Goal: Task Accomplishment & Management: Use online tool/utility

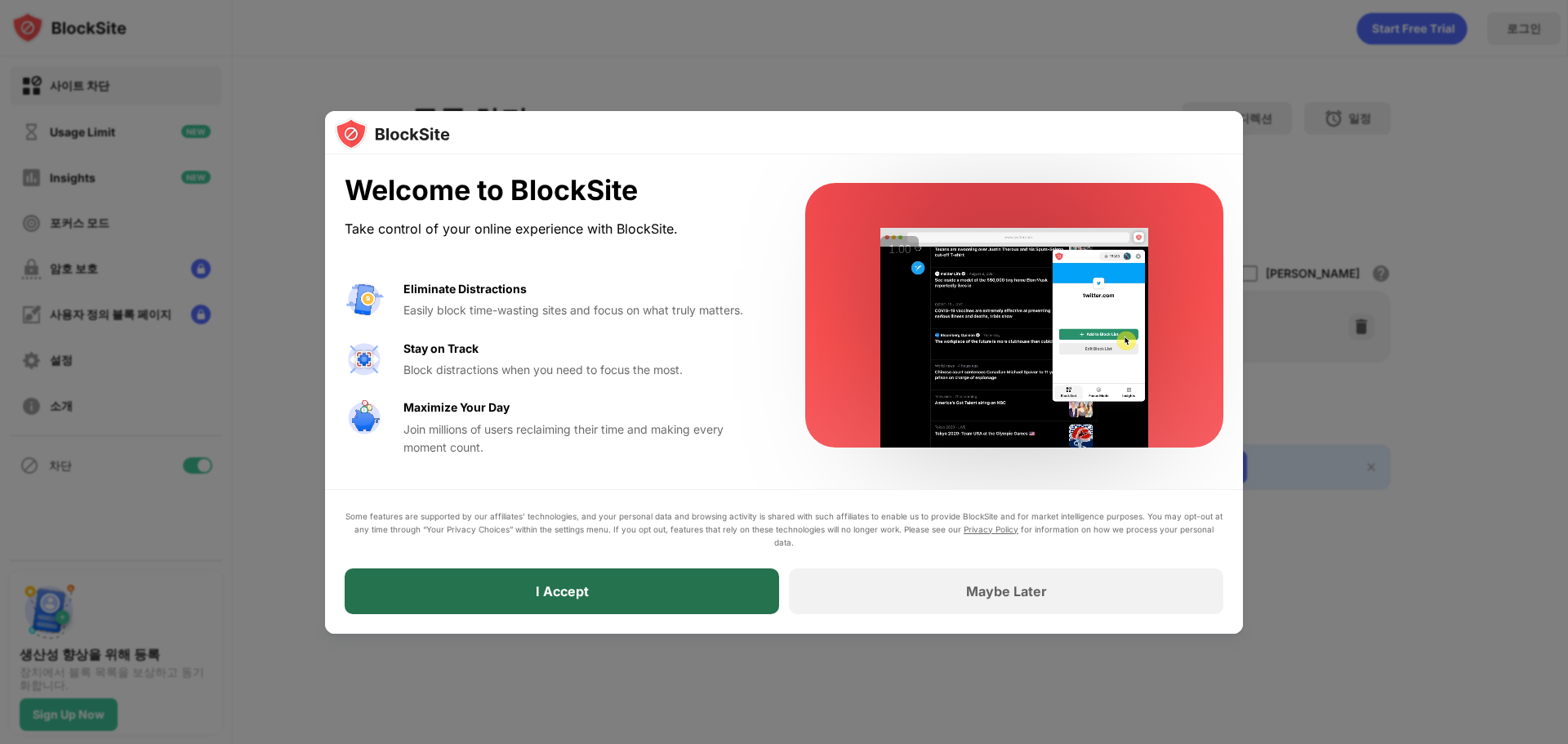
click at [672, 598] on div "I Accept" at bounding box center [561, 591] width 435 height 46
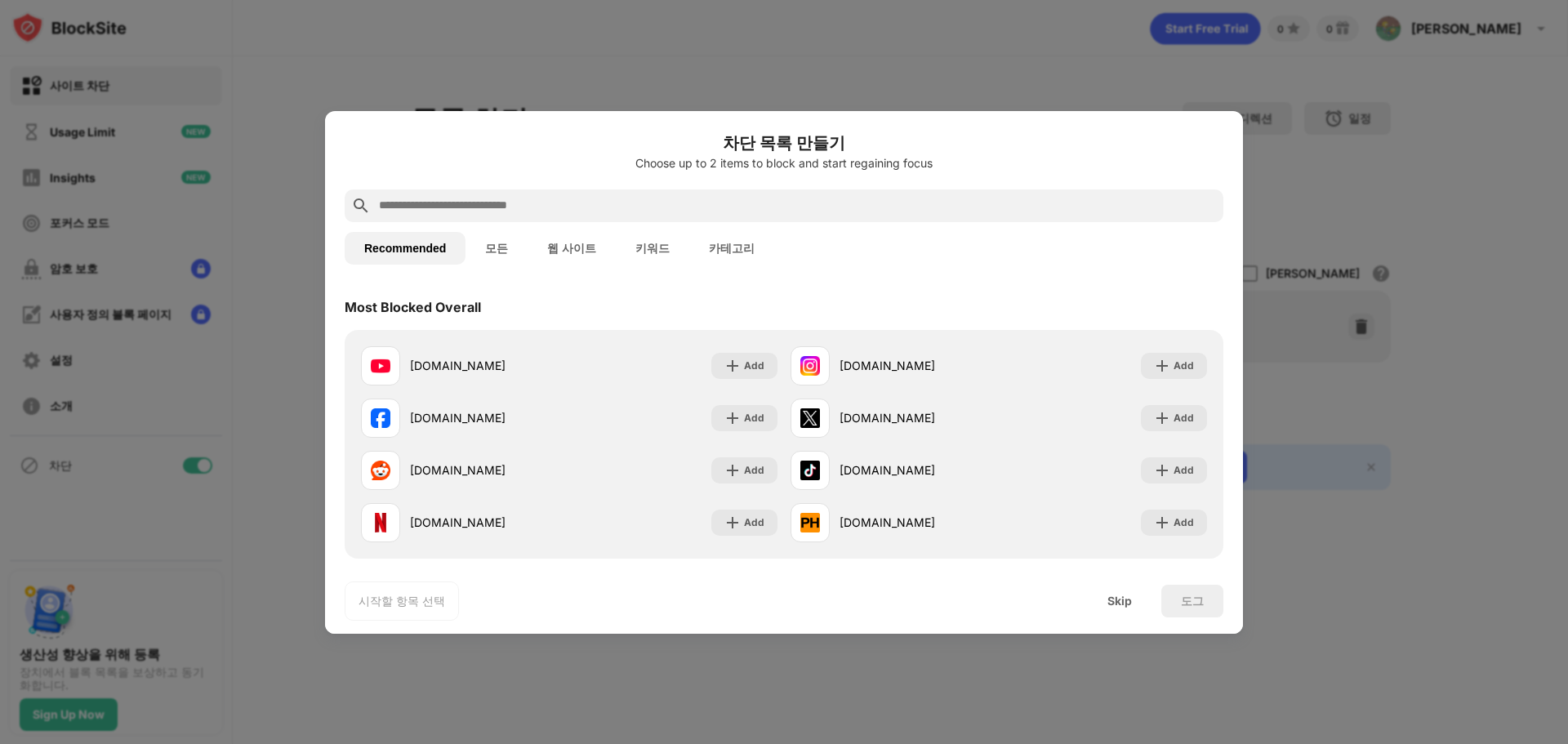
click at [586, 289] on div "Most Blocked Overall" at bounding box center [784, 308] width 879 height 46
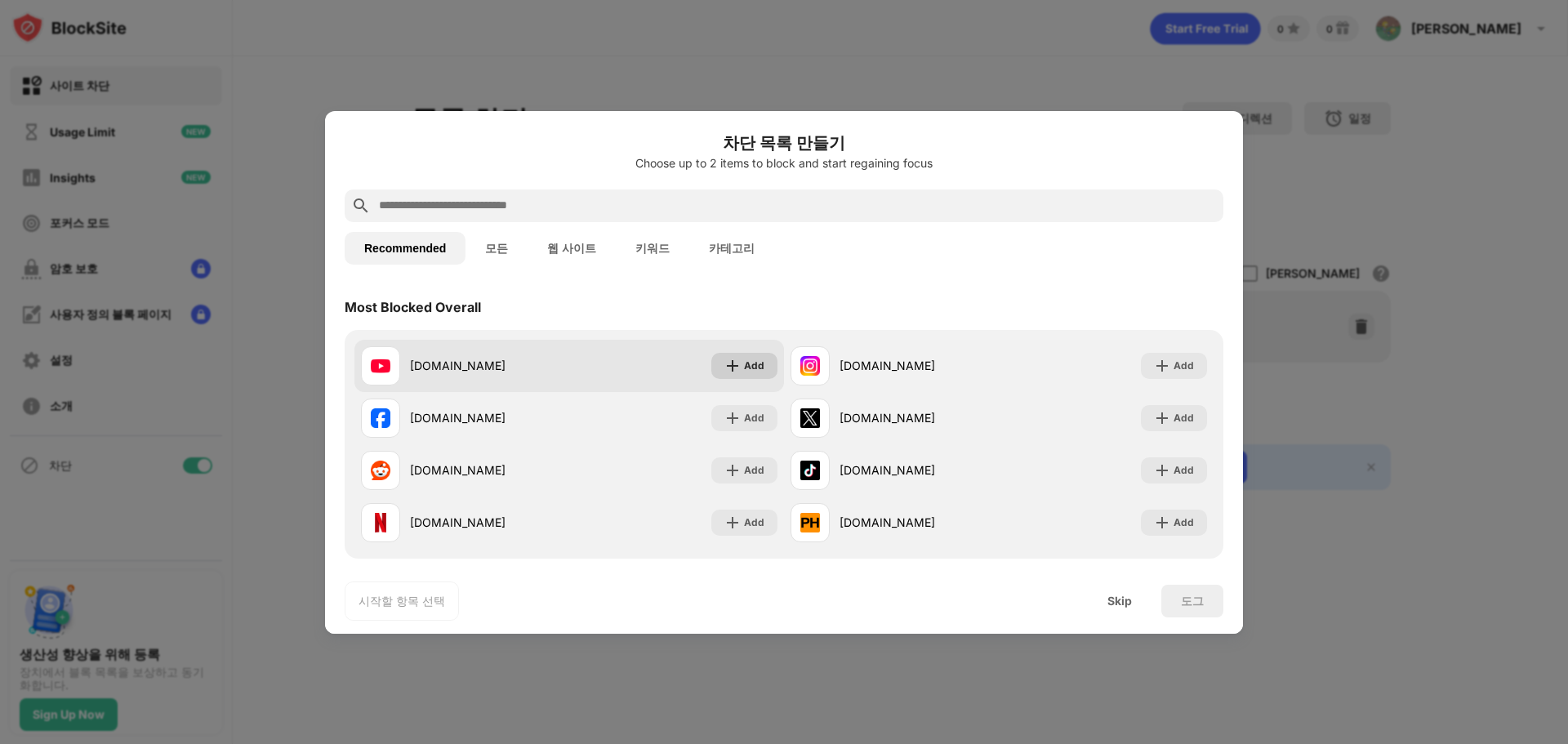
click at [747, 368] on div "Add" at bounding box center [754, 366] width 20 height 17
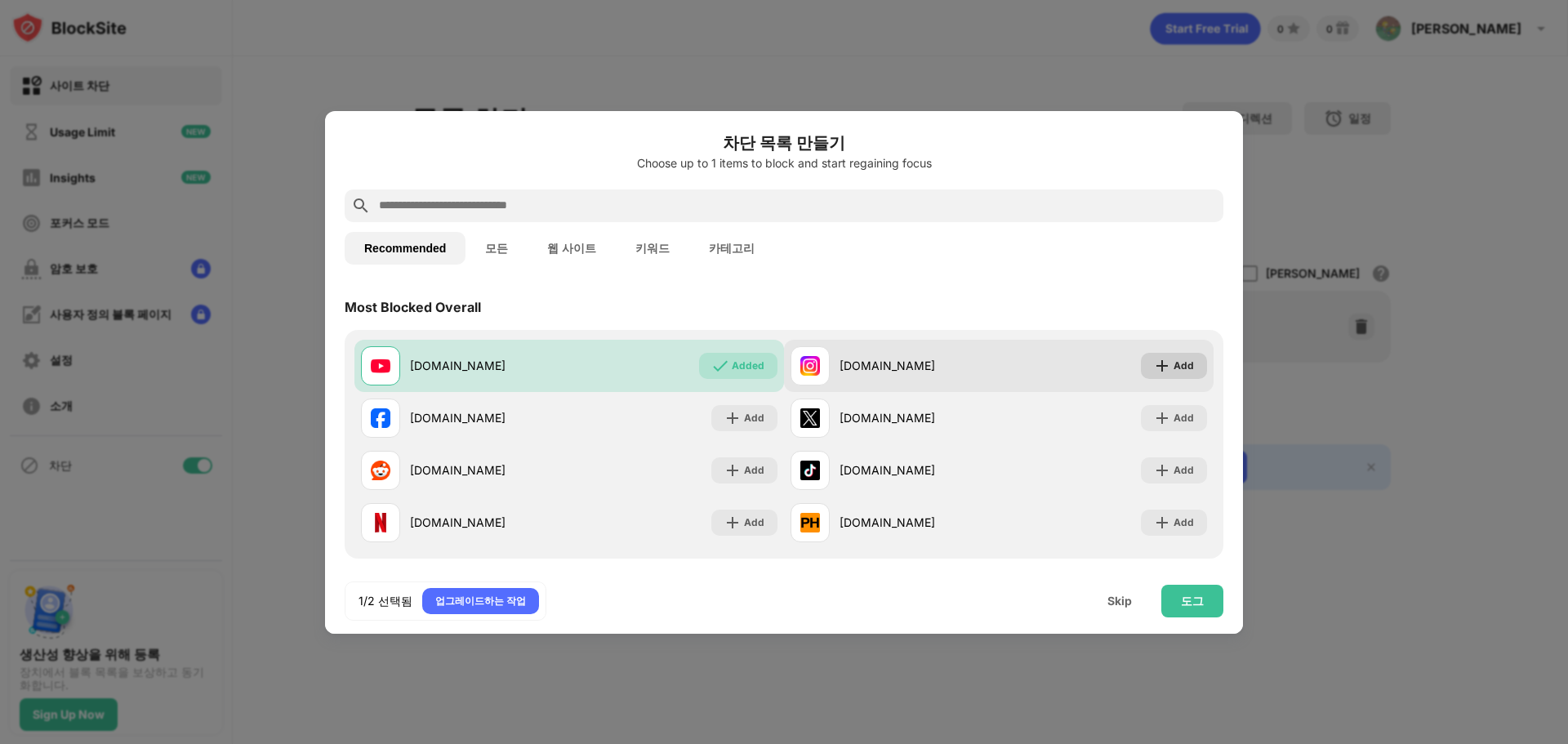
click at [1174, 370] on div "Add" at bounding box center [1184, 366] width 20 height 17
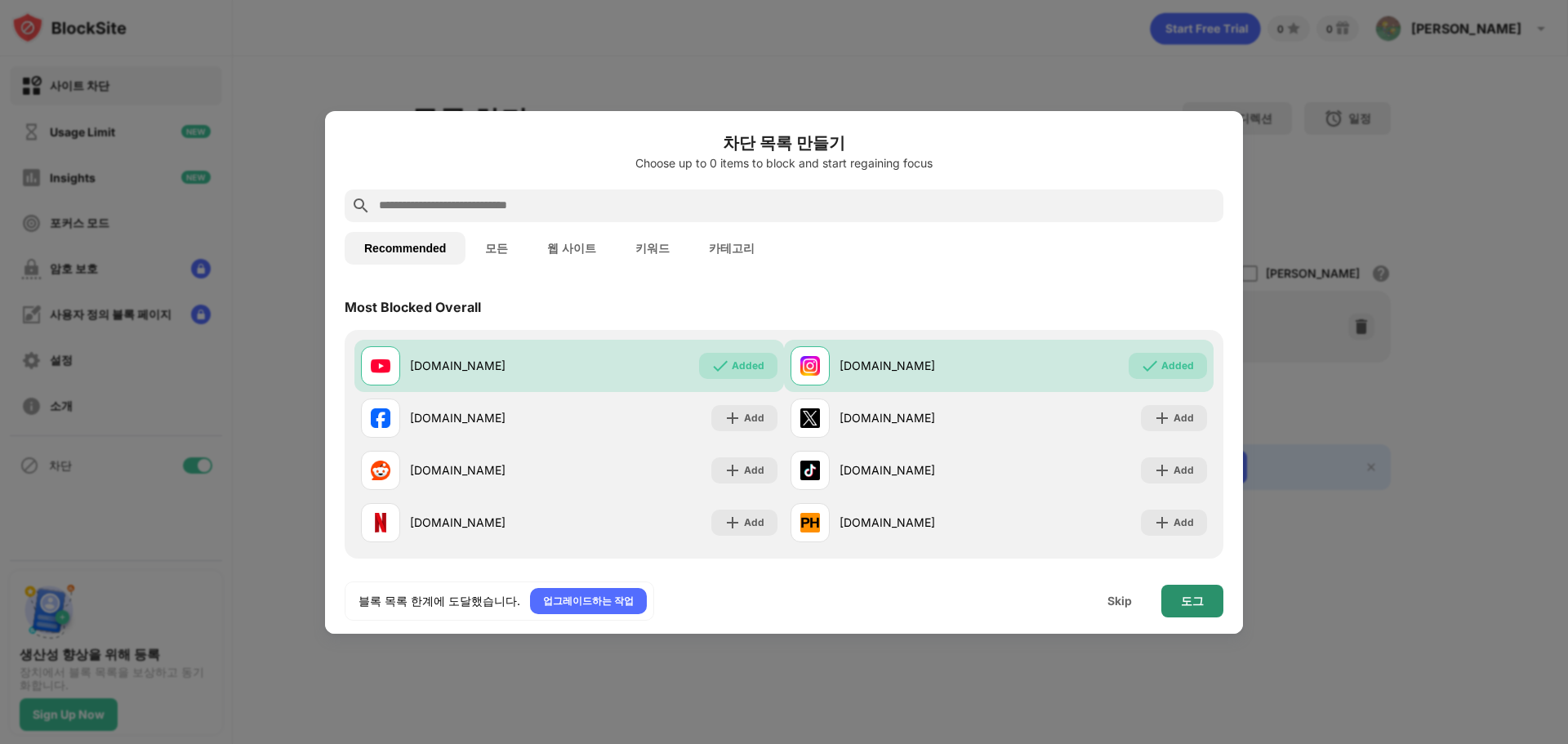
click at [1202, 597] on div "도그" at bounding box center [1193, 601] width 23 height 13
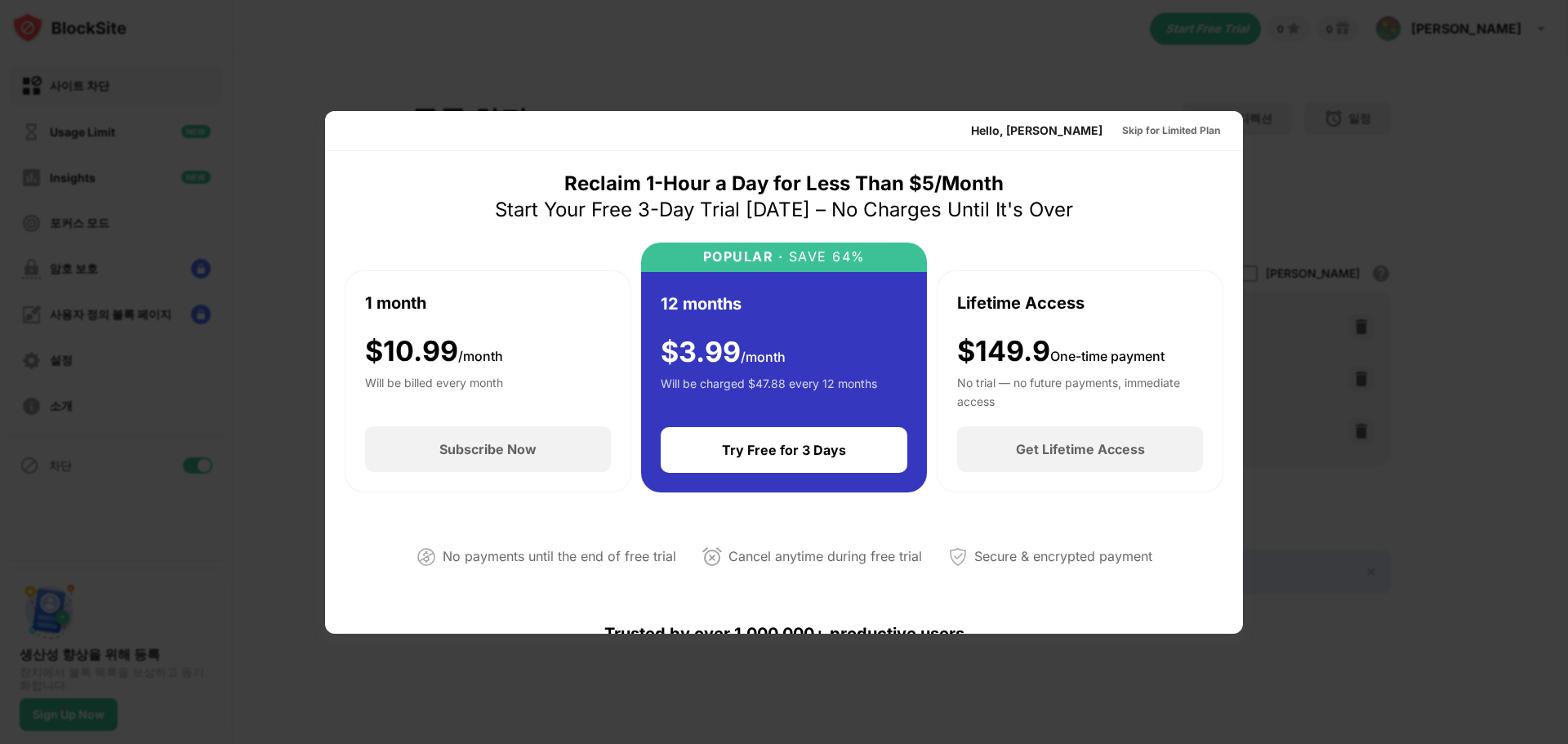
click at [1333, 457] on div at bounding box center [784, 372] width 1568 height 744
click at [1280, 561] on div at bounding box center [784, 372] width 1568 height 744
click at [1062, 195] on div "Reclaim 1-Hour a Day for Less Than $5/Month Start Your Free 3-Day Trial Today –…" at bounding box center [784, 197] width 578 height 52
click at [1062, 196] on div "Reclaim 1-Hour a Day for Less Than $5/Month Start Your Free 3-Day Trial Today –…" at bounding box center [784, 197] width 578 height 52
click at [1067, 75] on div at bounding box center [784, 372] width 1568 height 744
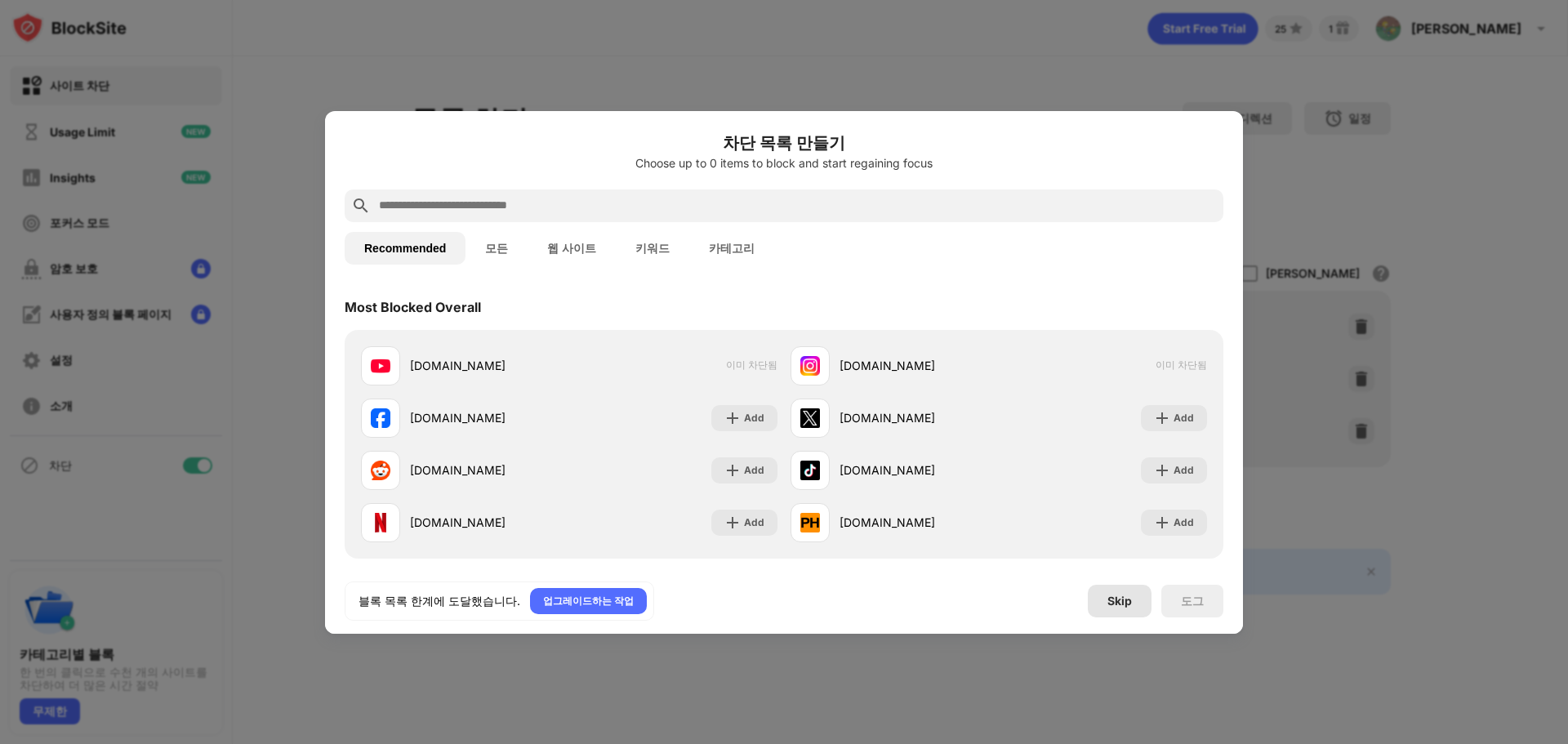
click at [1118, 602] on div "Skip" at bounding box center [1120, 601] width 25 height 13
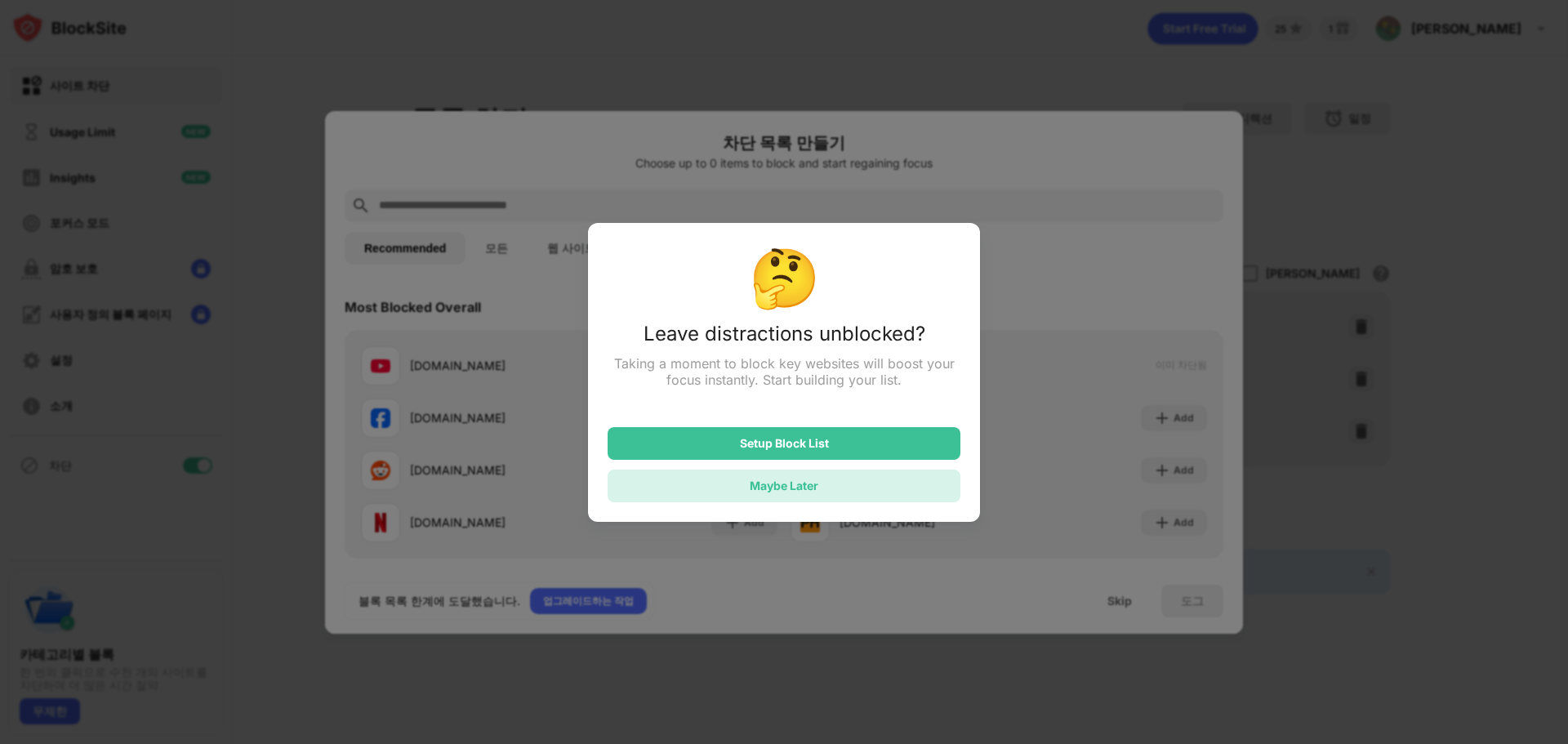
click at [820, 496] on div "Maybe Later" at bounding box center [784, 486] width 353 height 33
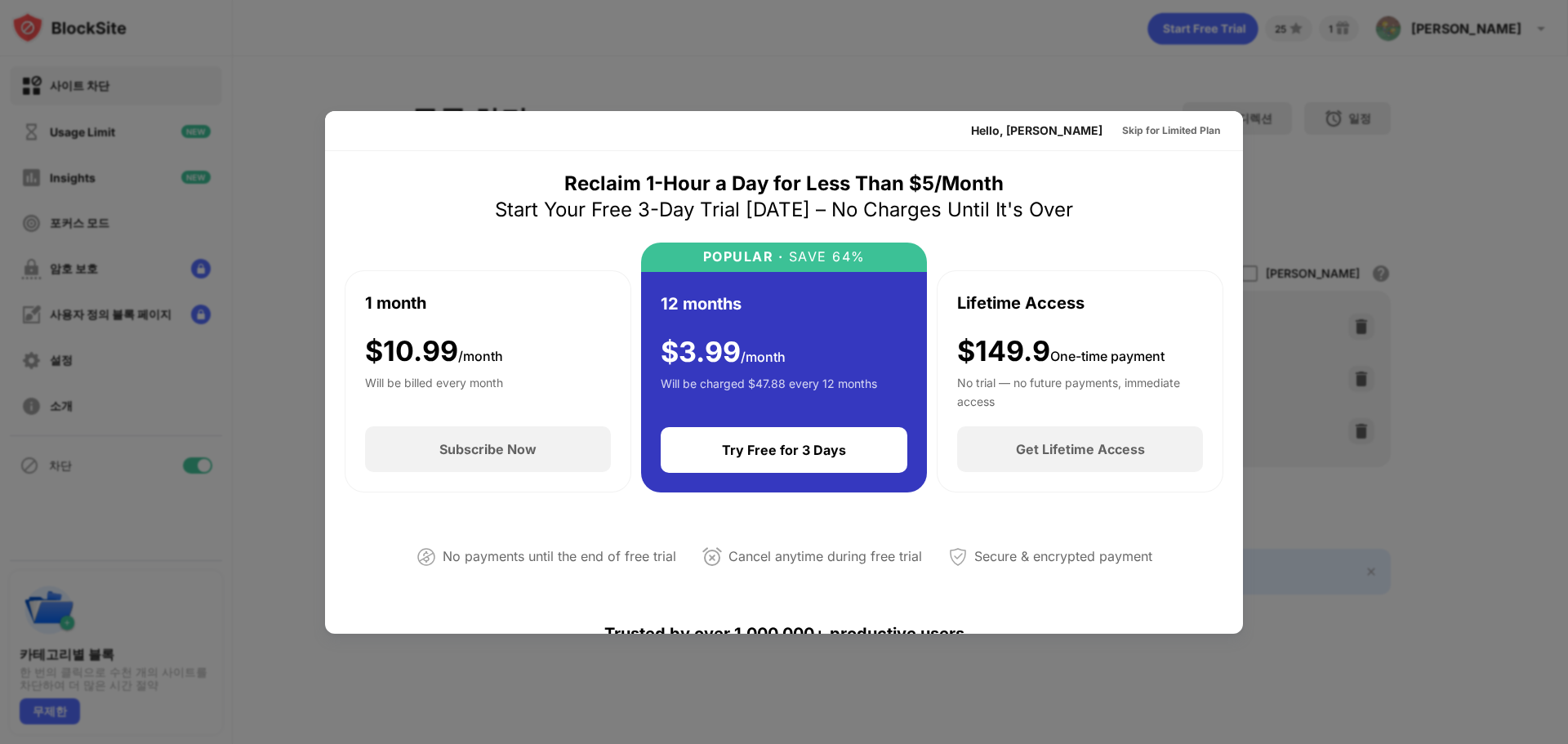
click at [1319, 222] on div at bounding box center [784, 372] width 1568 height 744
click at [1246, 175] on div at bounding box center [784, 372] width 1568 height 744
click at [1132, 118] on div "Skip for Limited Plan" at bounding box center [1171, 130] width 124 height 26
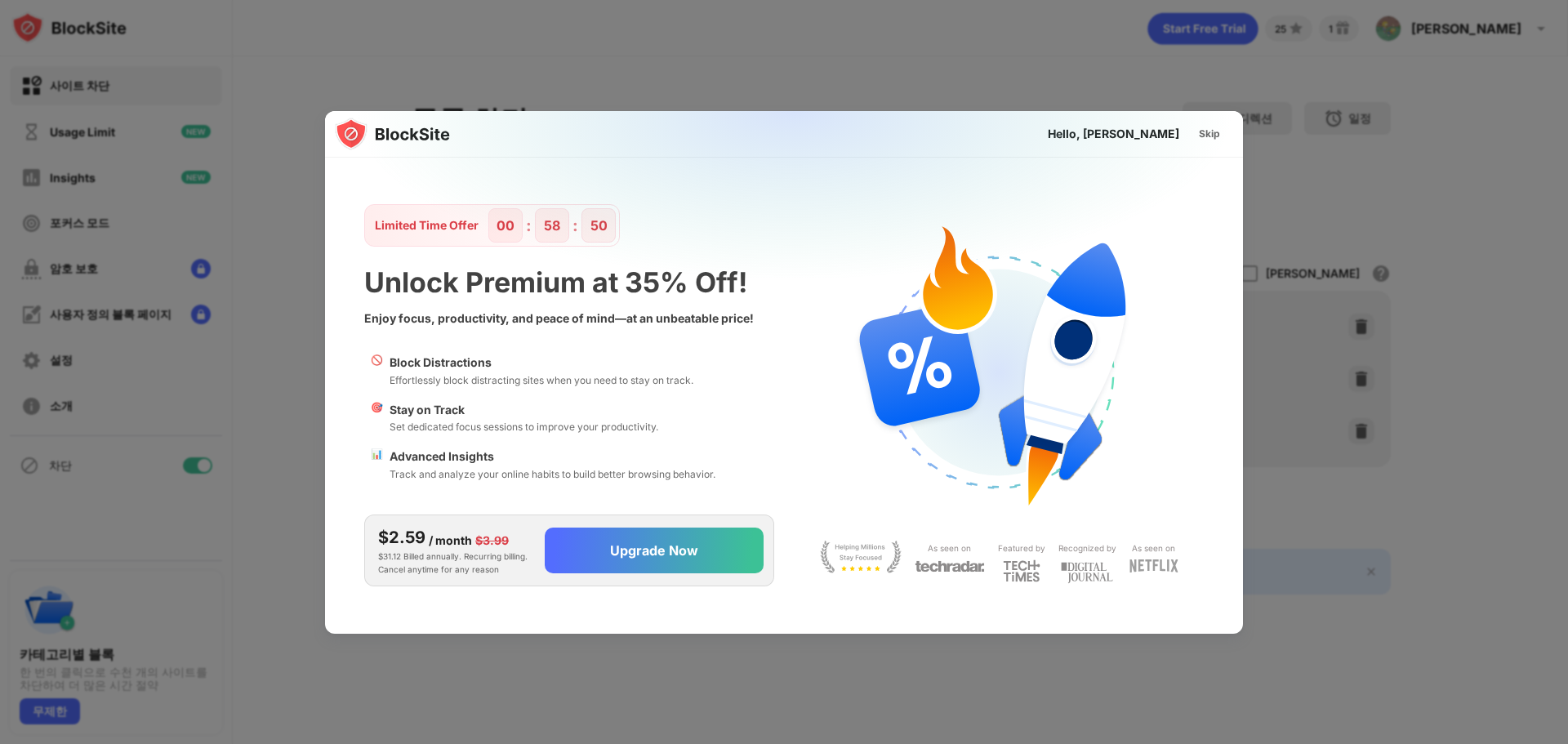
click at [850, 361] on img at bounding box center [794, 272] width 918 height 324
click at [1216, 133] on div "Skip" at bounding box center [1209, 134] width 21 height 17
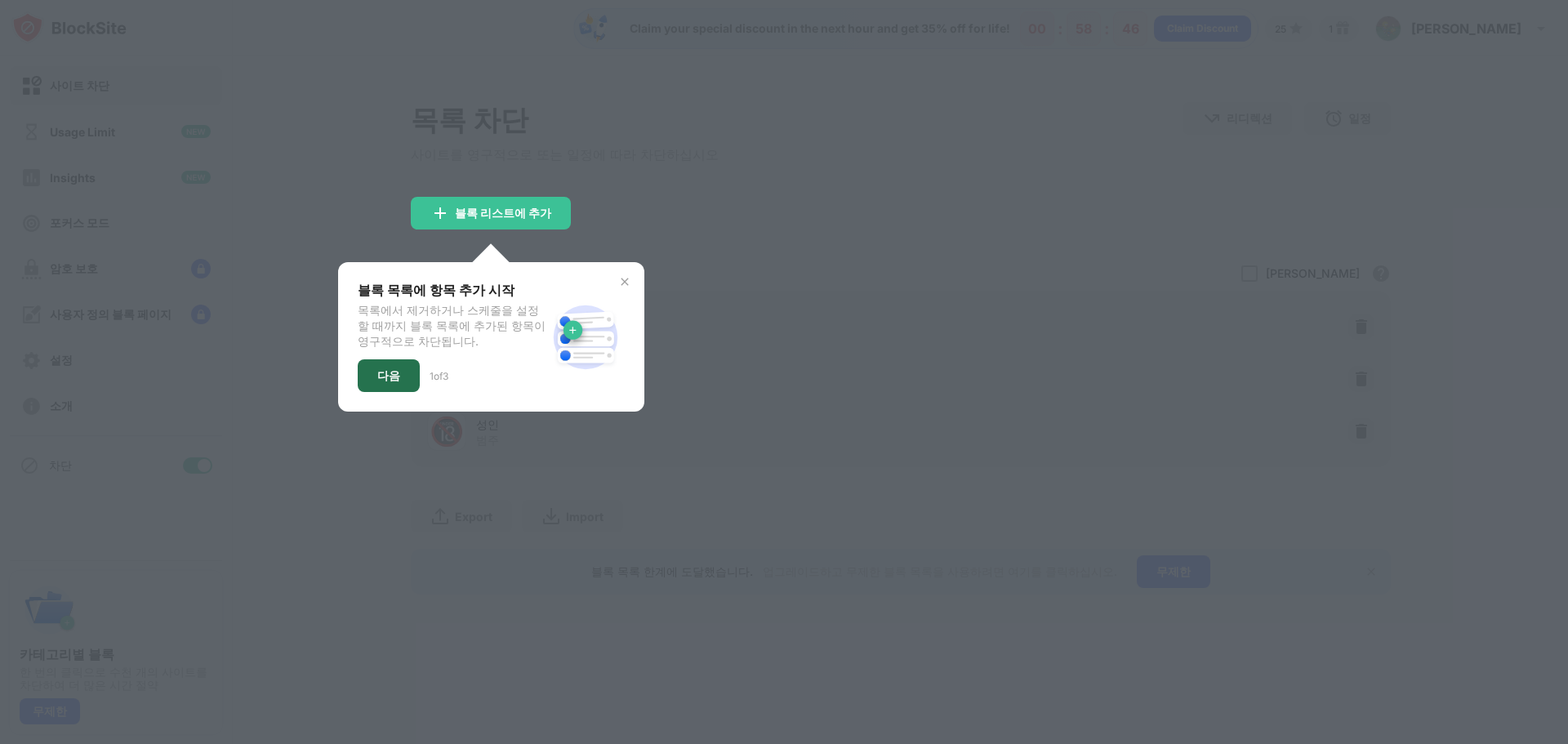
click at [380, 383] on div "다음" at bounding box center [389, 376] width 23 height 13
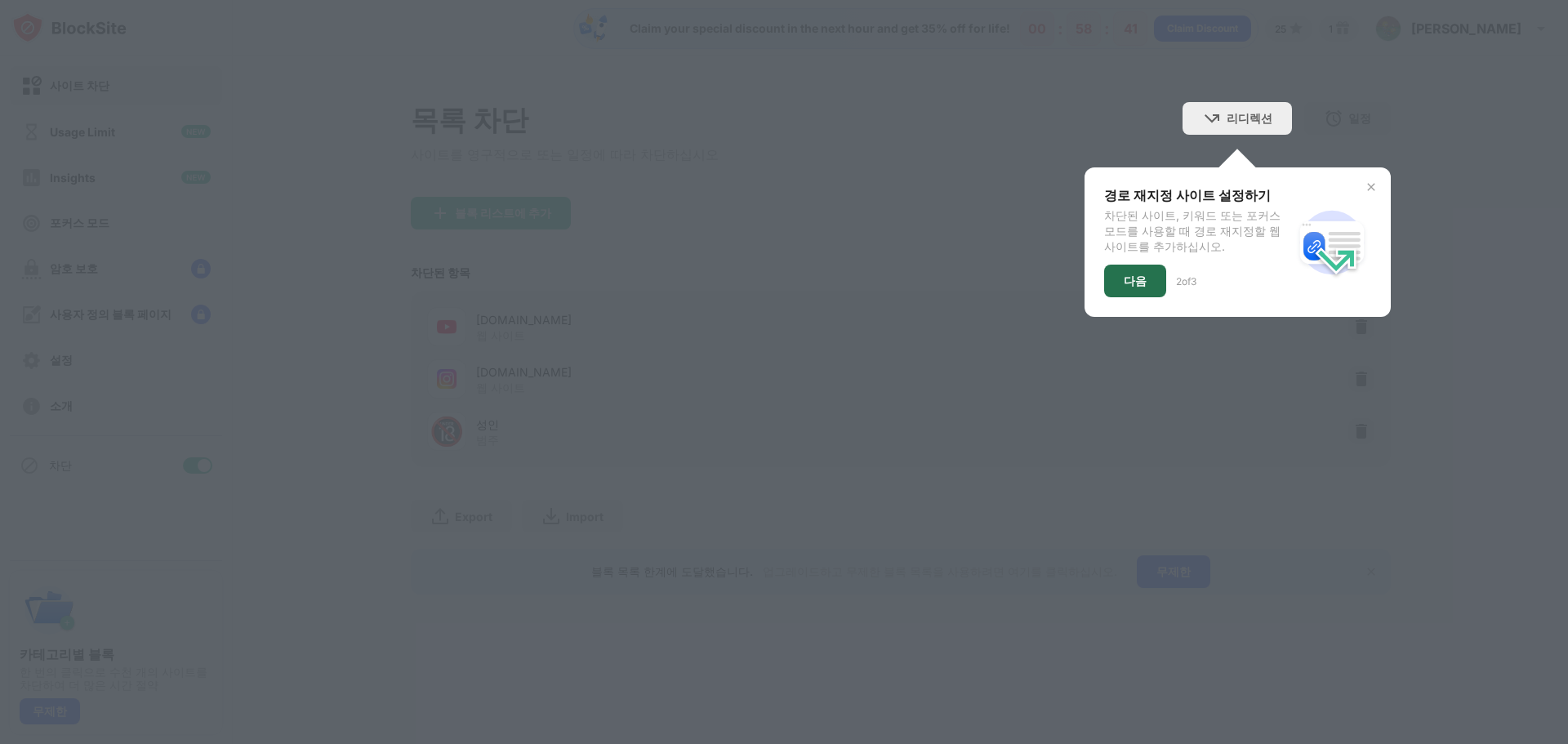
click at [1146, 294] on div "다음" at bounding box center [1135, 280] width 62 height 33
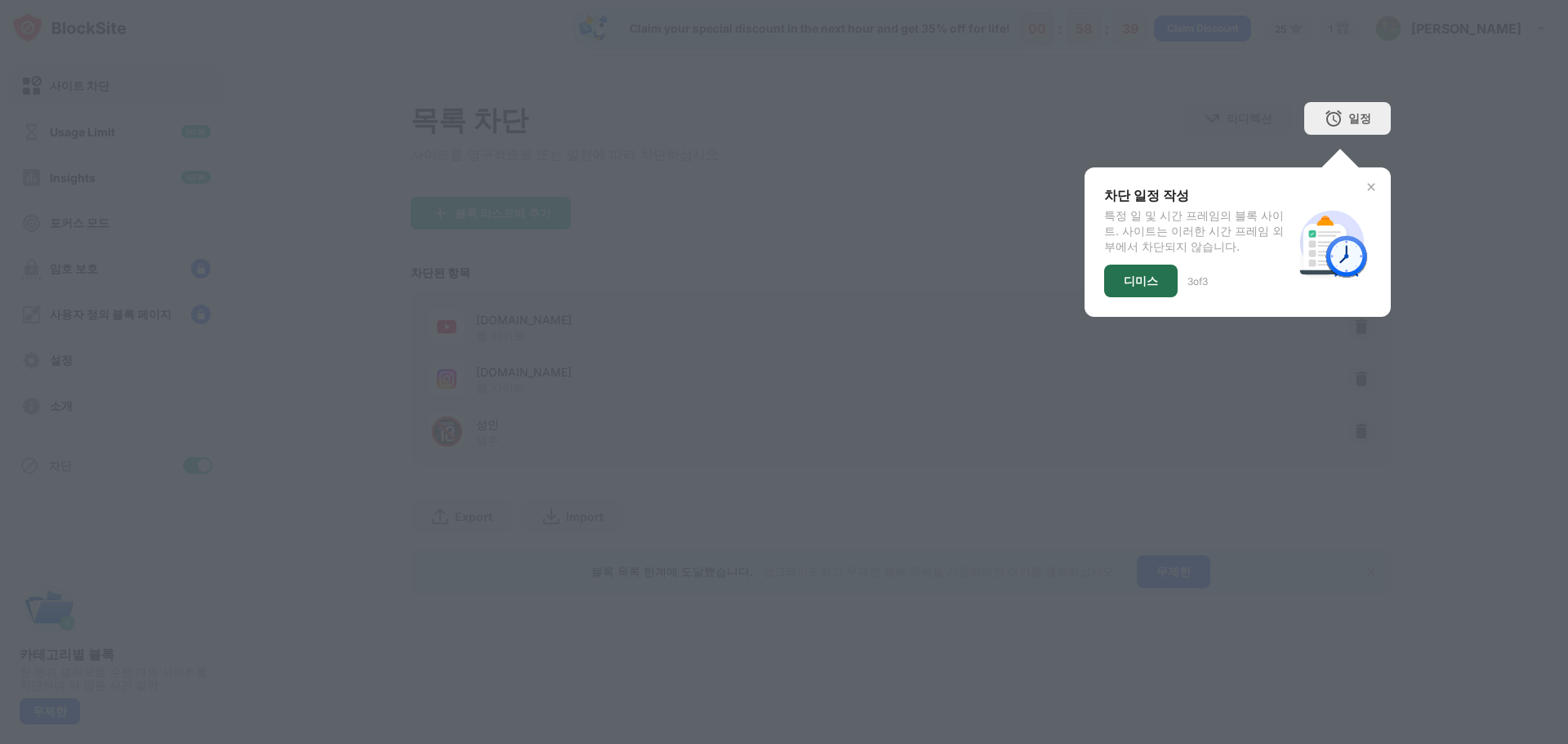
click at [1148, 292] on div "디미스" at bounding box center [1141, 280] width 73 height 33
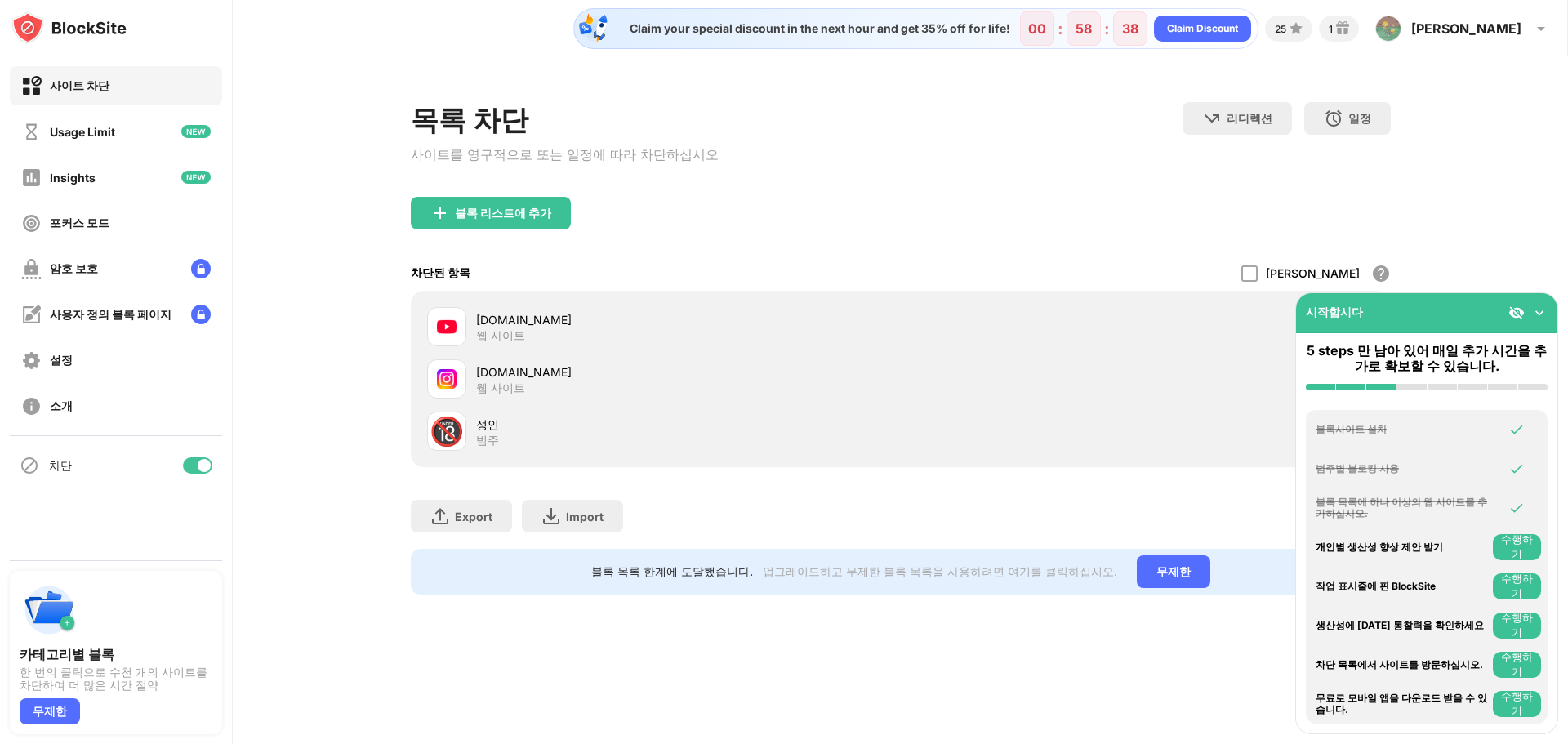
click at [1099, 234] on div "블록 리스트에 추가" at bounding box center [901, 226] width 980 height 59
click at [1539, 308] on img at bounding box center [1540, 313] width 17 height 17
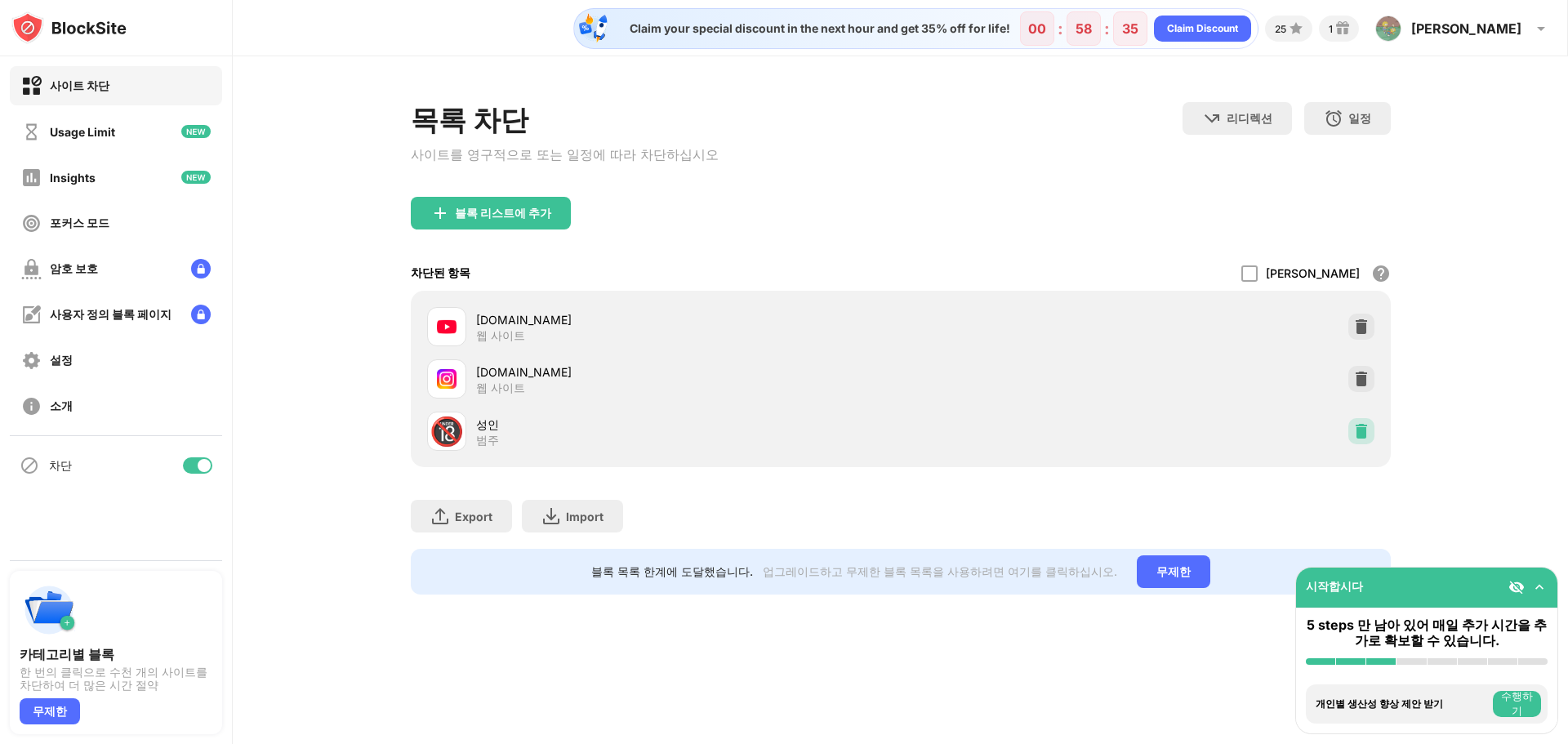
click at [1367, 440] on img at bounding box center [1362, 431] width 17 height 17
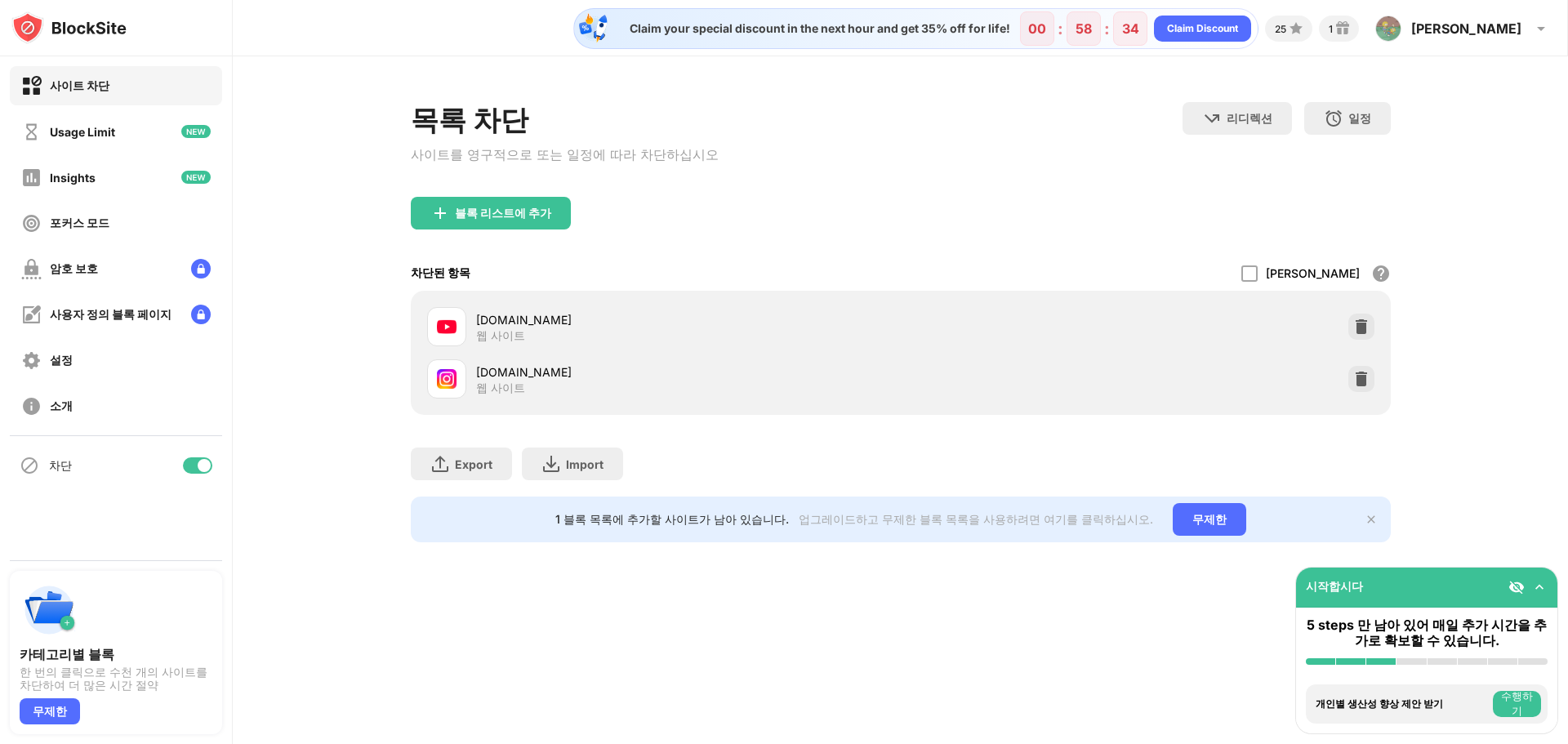
click at [1460, 410] on div "목록 차단 사이트를 영구적으로 또는 일정에 따라 차단하십시오 리디렉션 웹 사이트 리디렉션을 설정하려면 클릭하십시오 일정 블록 목록이 활성화될 …" at bounding box center [900, 322] width 1335 height 532
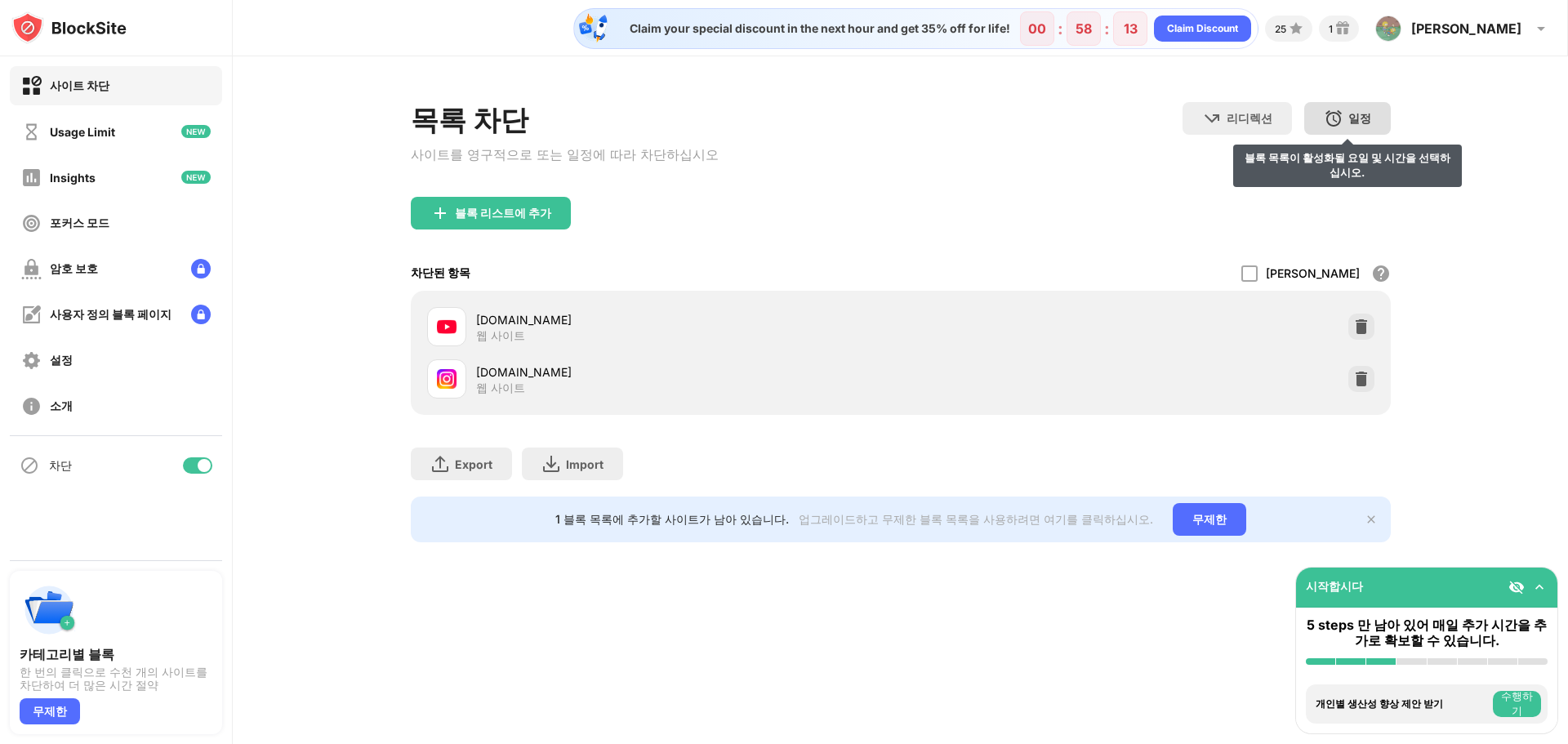
click at [1361, 125] on div "일정" at bounding box center [1360, 119] width 23 height 16
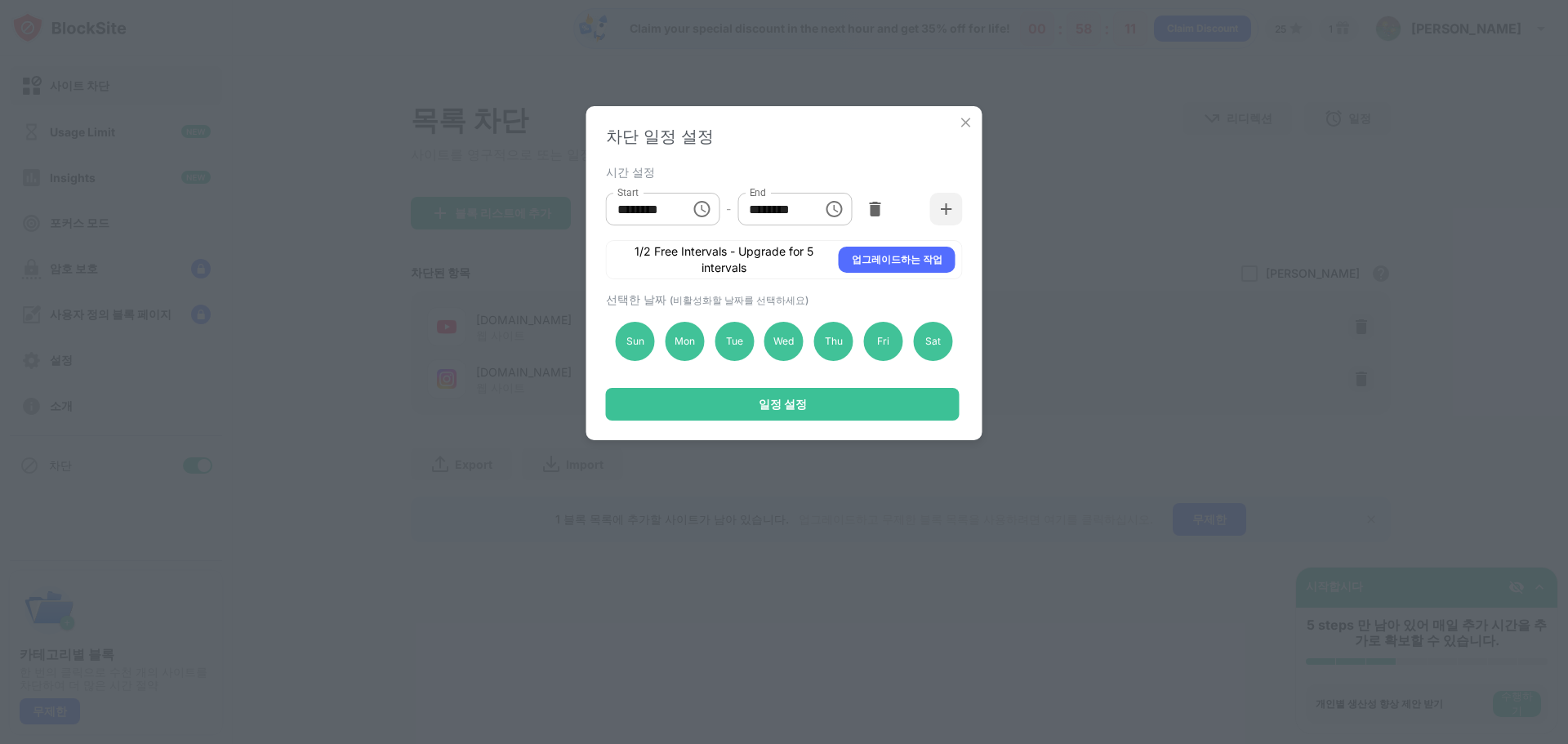
click at [826, 179] on div "시간 설정 Start ******** Start - End ******** End 1/2 Free Intervals - Upgrade for …" at bounding box center [784, 220] width 357 height 118
click at [972, 121] on img at bounding box center [966, 123] width 17 height 17
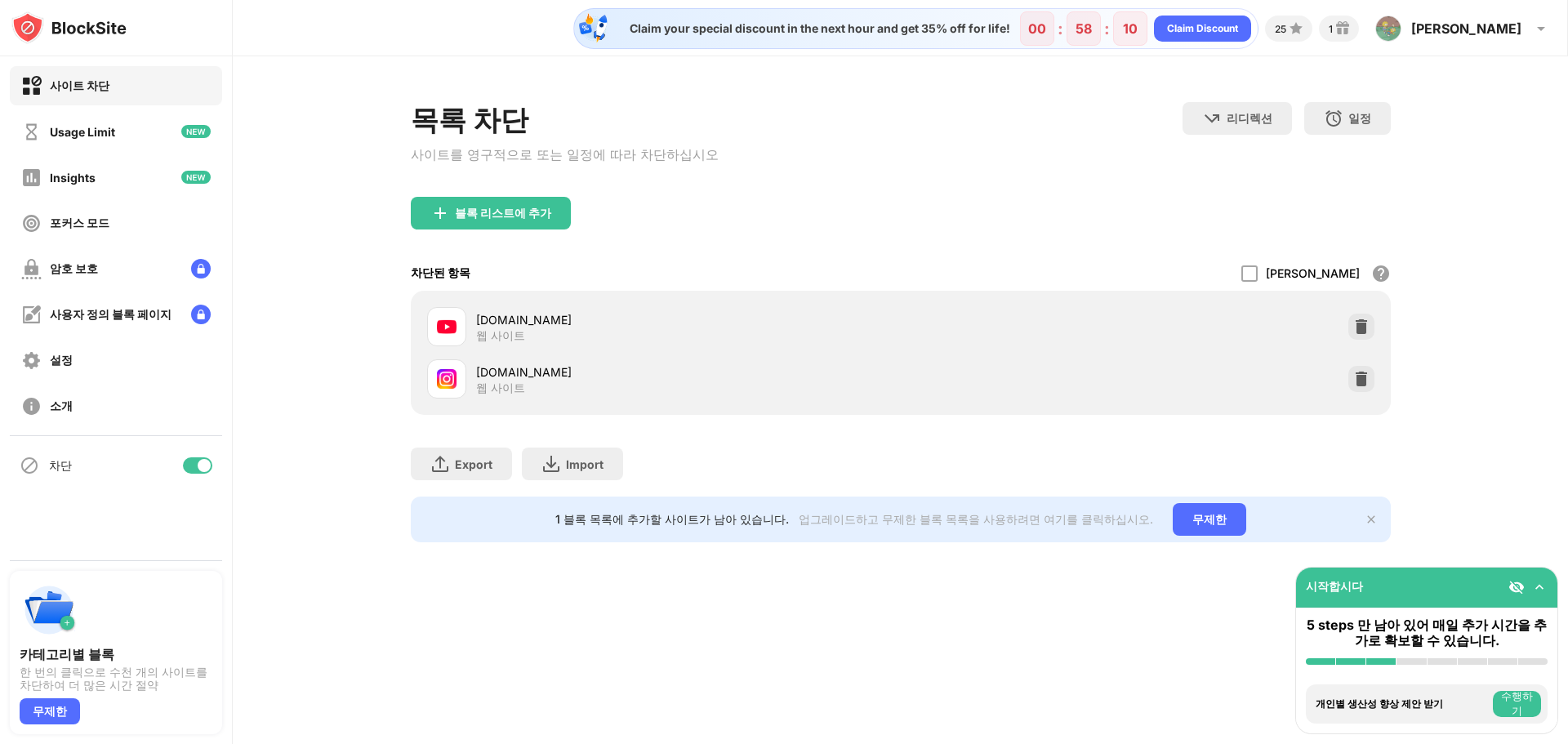
click at [1057, 201] on div "블록 리스트에 추가" at bounding box center [901, 226] width 980 height 59
